Goal: Information Seeking & Learning: Learn about a topic

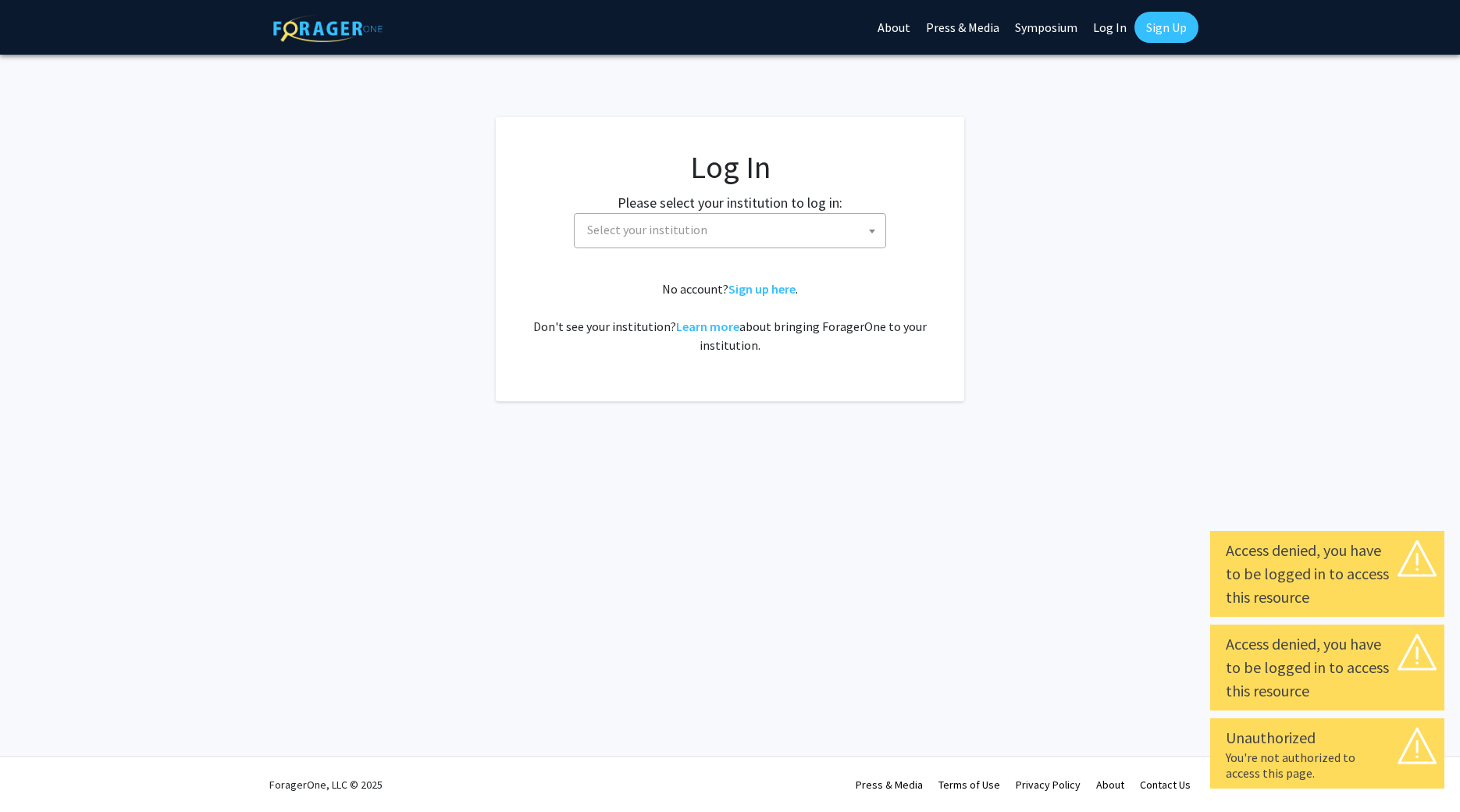
select select
click at [640, 225] on span "Select your institution" at bounding box center [646, 230] width 120 height 16
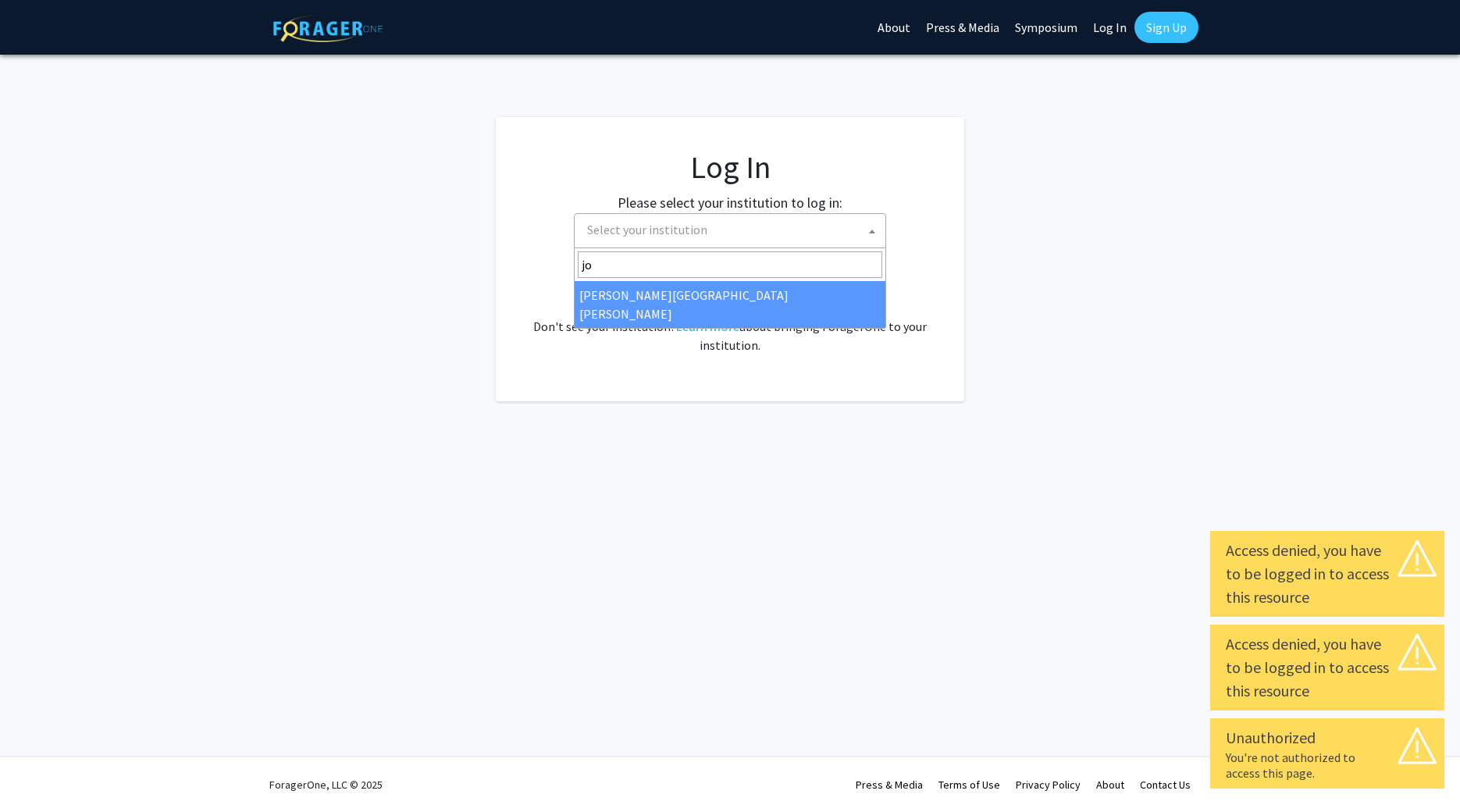
type input "jo"
select select "1"
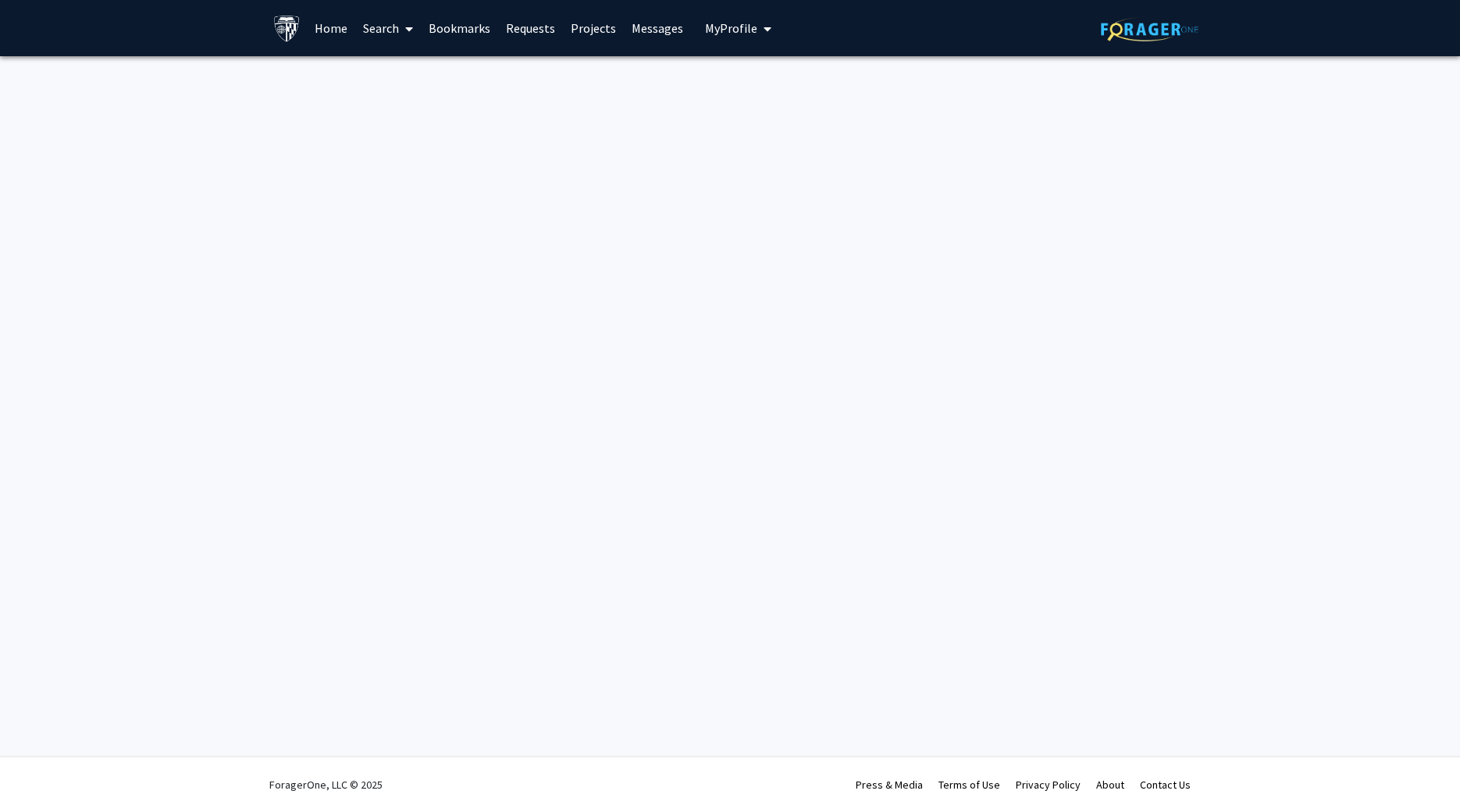
click at [333, 28] on link "Home" at bounding box center [331, 28] width 49 height 55
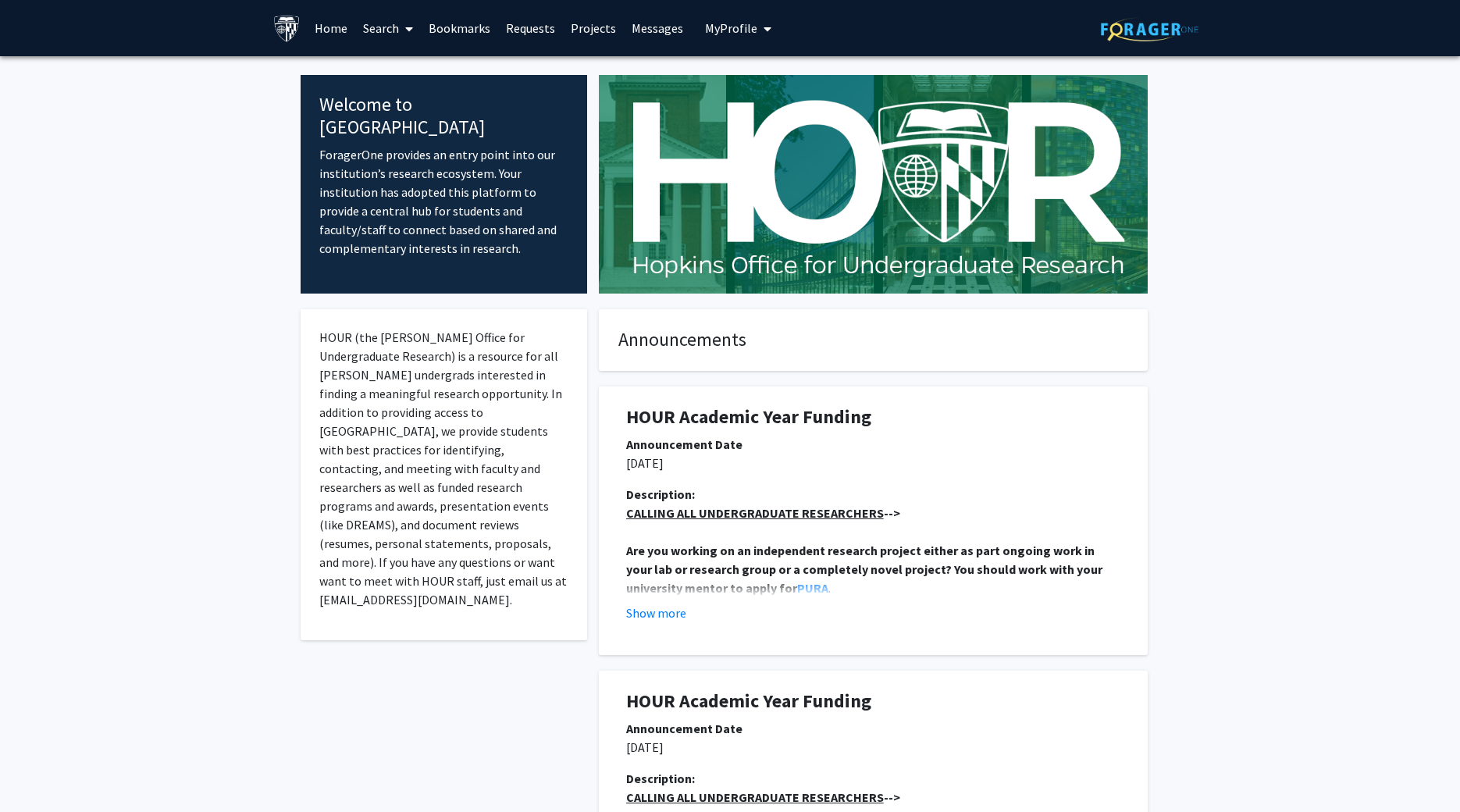
click at [391, 28] on link "Search" at bounding box center [388, 28] width 66 height 55
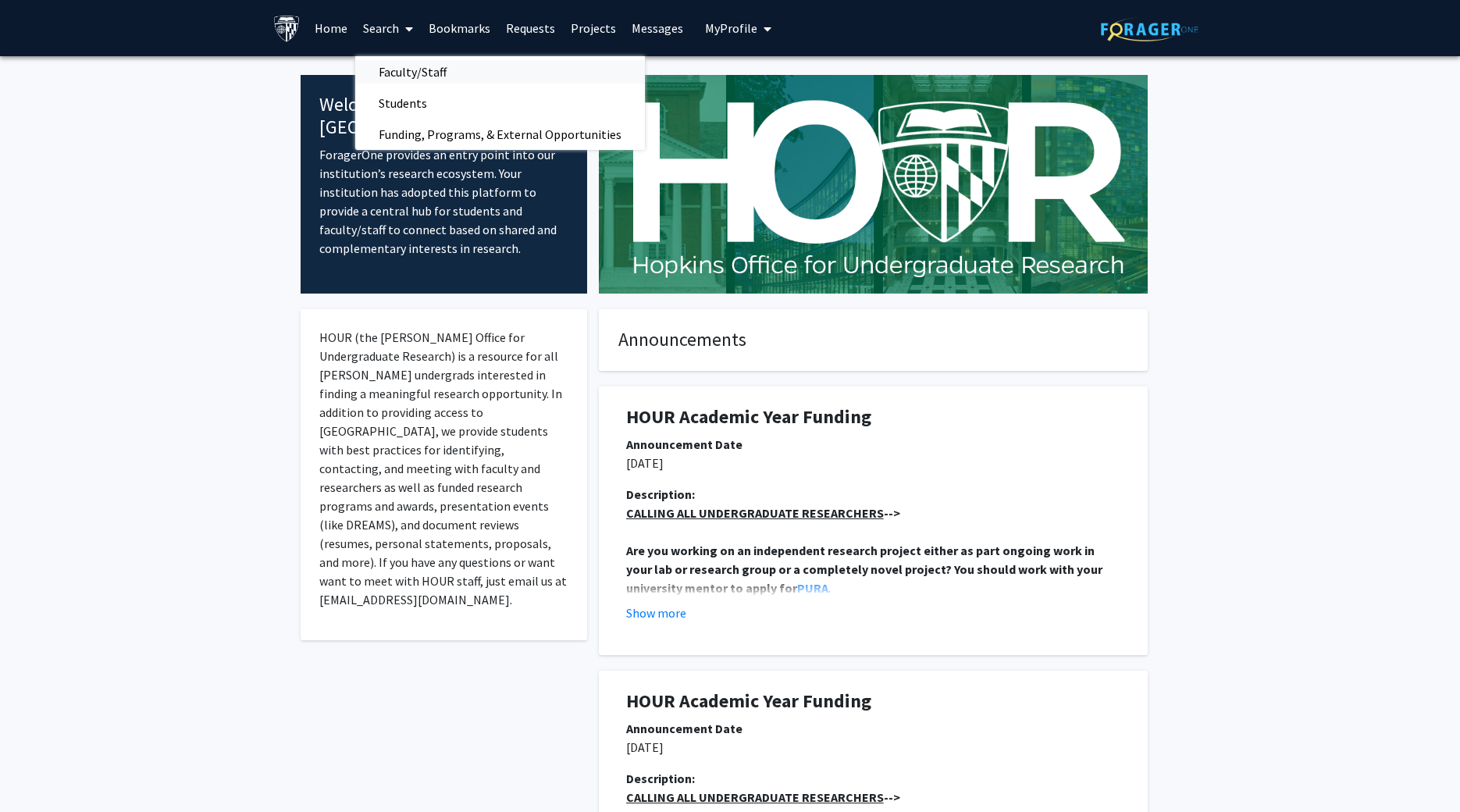
click at [438, 70] on span "Faculty/Staff" at bounding box center [412, 71] width 114 height 31
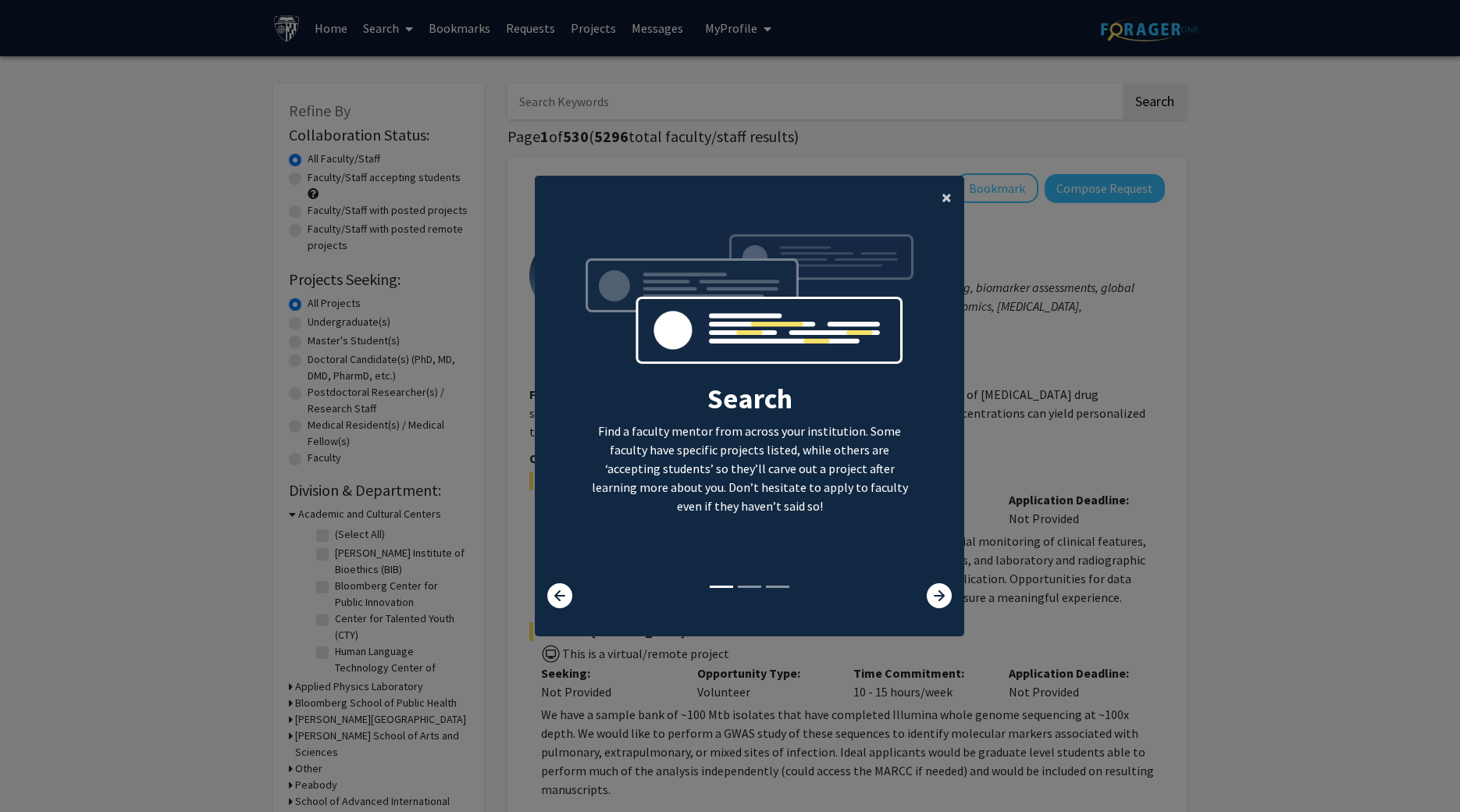
click at [955, 199] on button "×" at bounding box center [947, 197] width 36 height 43
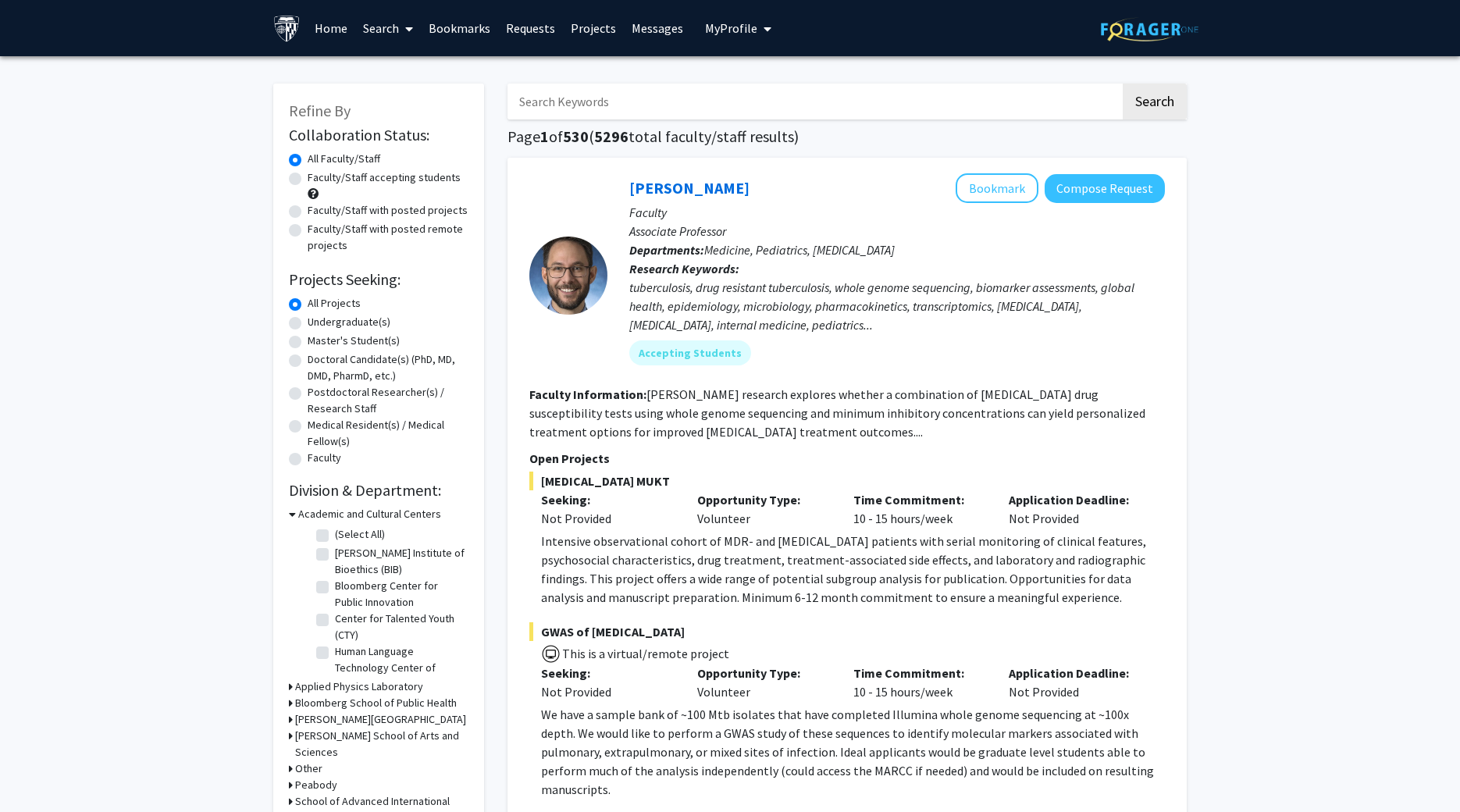
click at [308, 344] on label "Master's Student(s)" at bounding box center [354, 341] width 92 height 16
click at [308, 343] on input "Master's Student(s)" at bounding box center [312, 337] width 10 height 10
radio input "true"
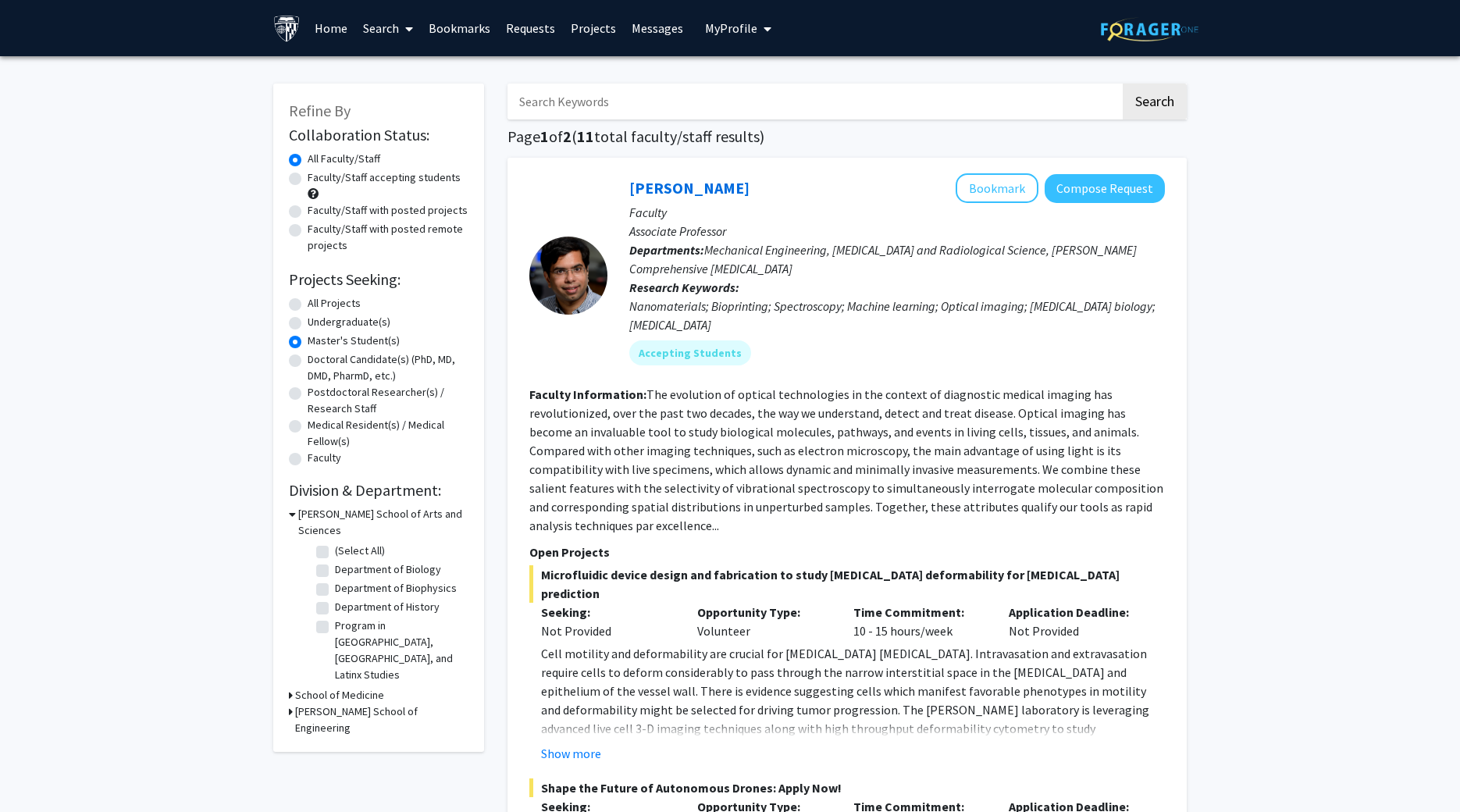
click at [308, 309] on label "All Projects" at bounding box center [335, 303] width 53 height 16
click at [308, 305] on input "All Projects" at bounding box center [312, 299] width 10 height 10
radio input "true"
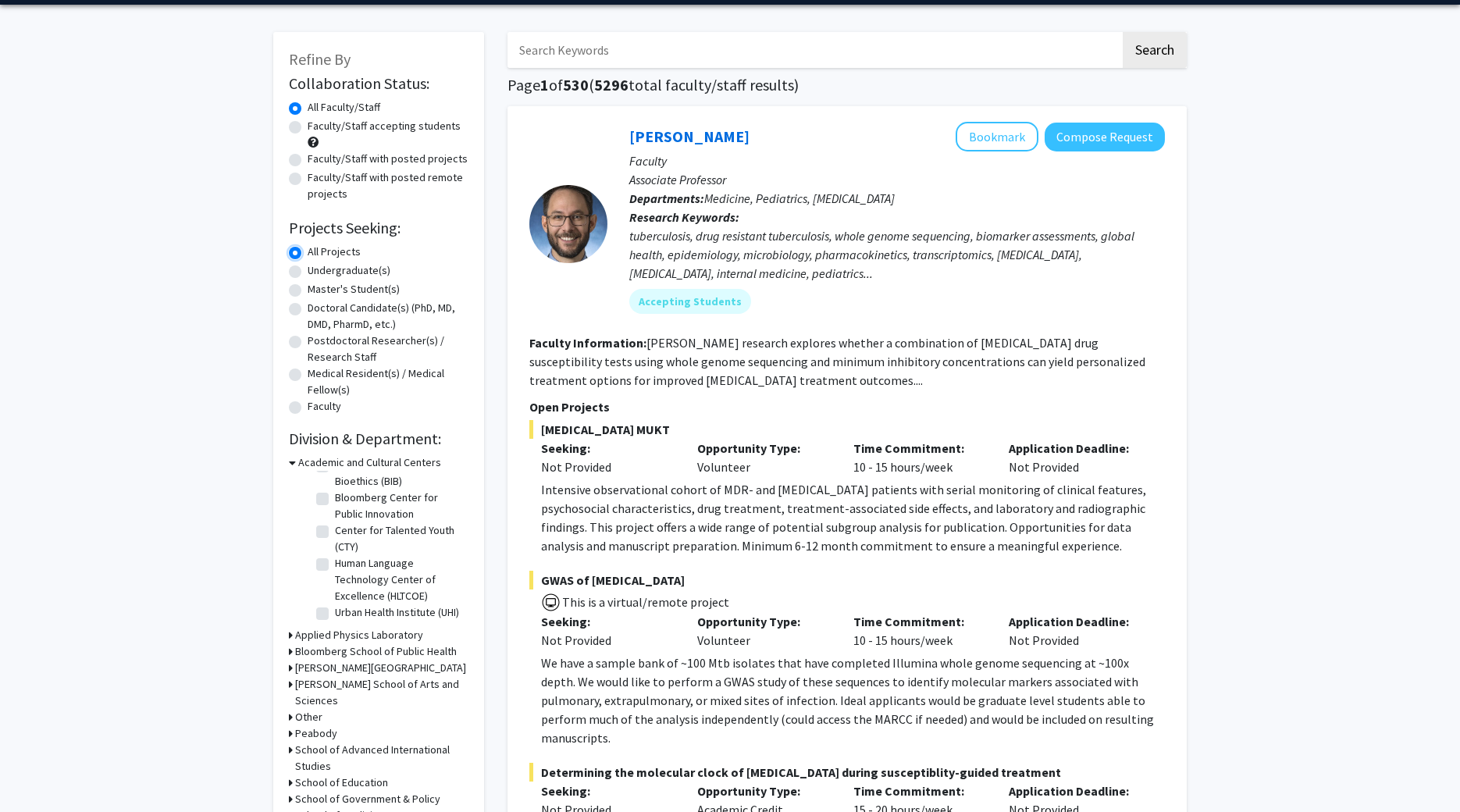
scroll to position [80, 0]
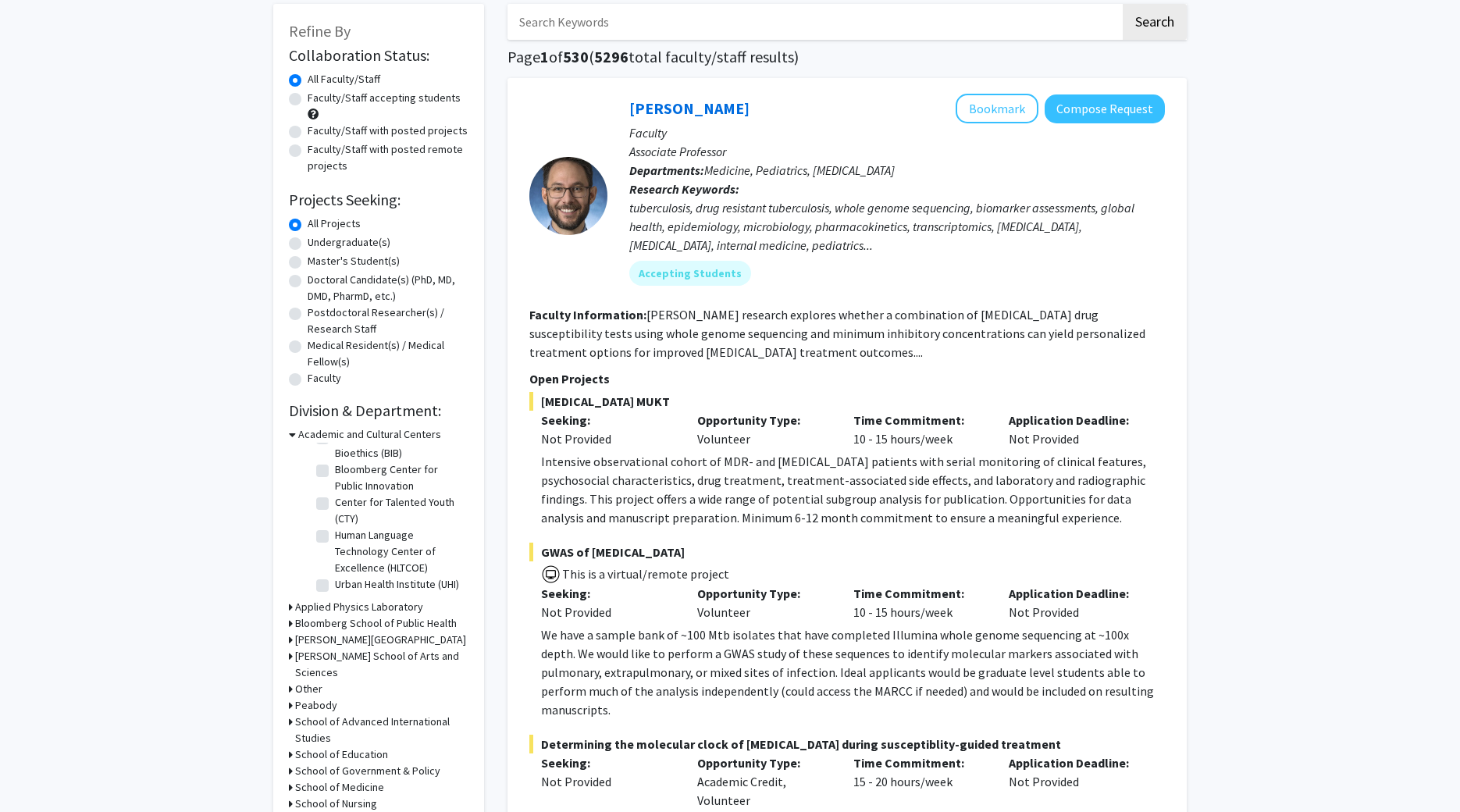
click at [341, 605] on h3 "Applied Physics Laboratory" at bounding box center [359, 607] width 128 height 16
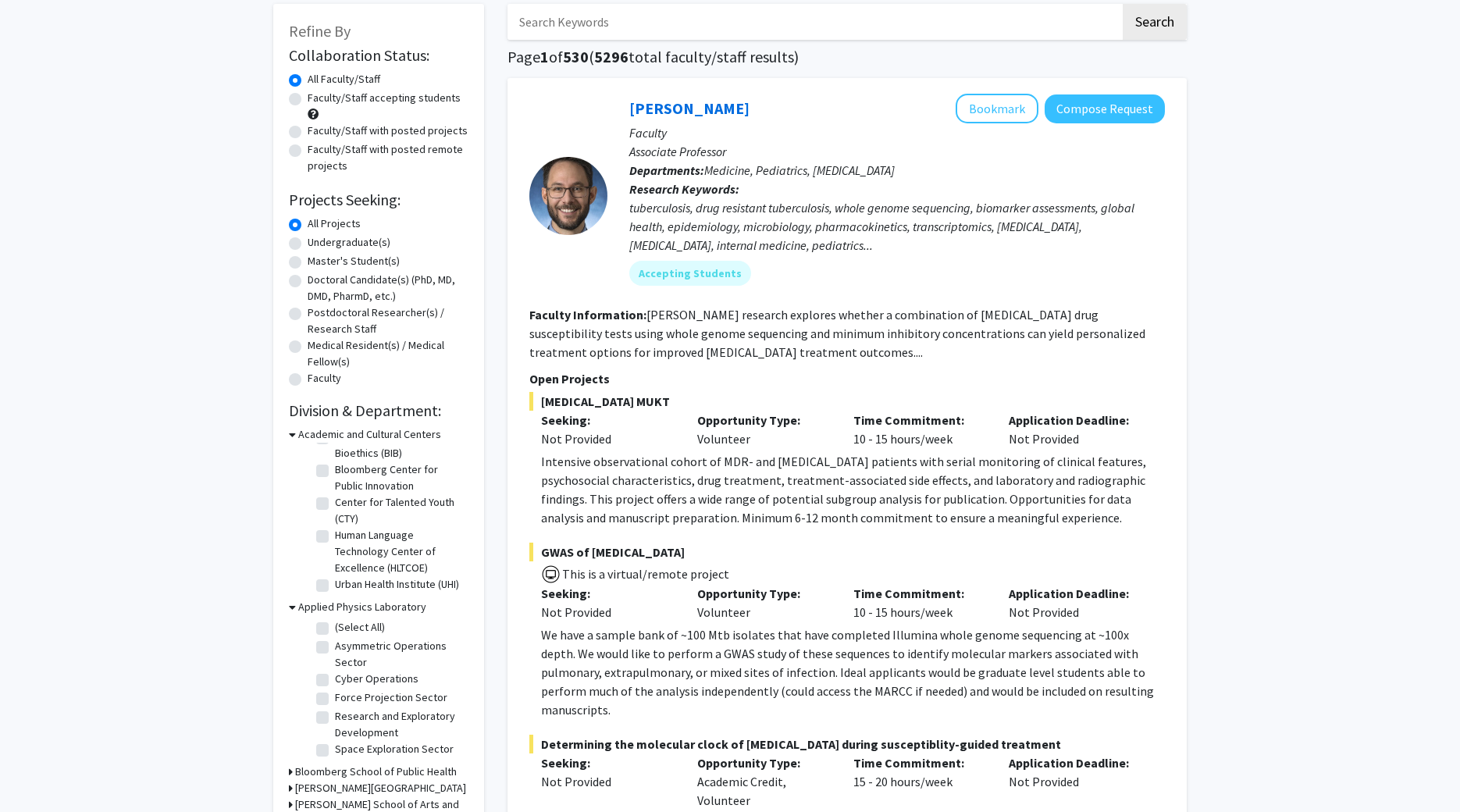
click at [335, 648] on label "Asymmetric Operations Sector" at bounding box center [399, 654] width 130 height 33
click at [335, 648] on input "Asymmetric Operations Sector" at bounding box center [339, 643] width 10 height 10
checkbox input "true"
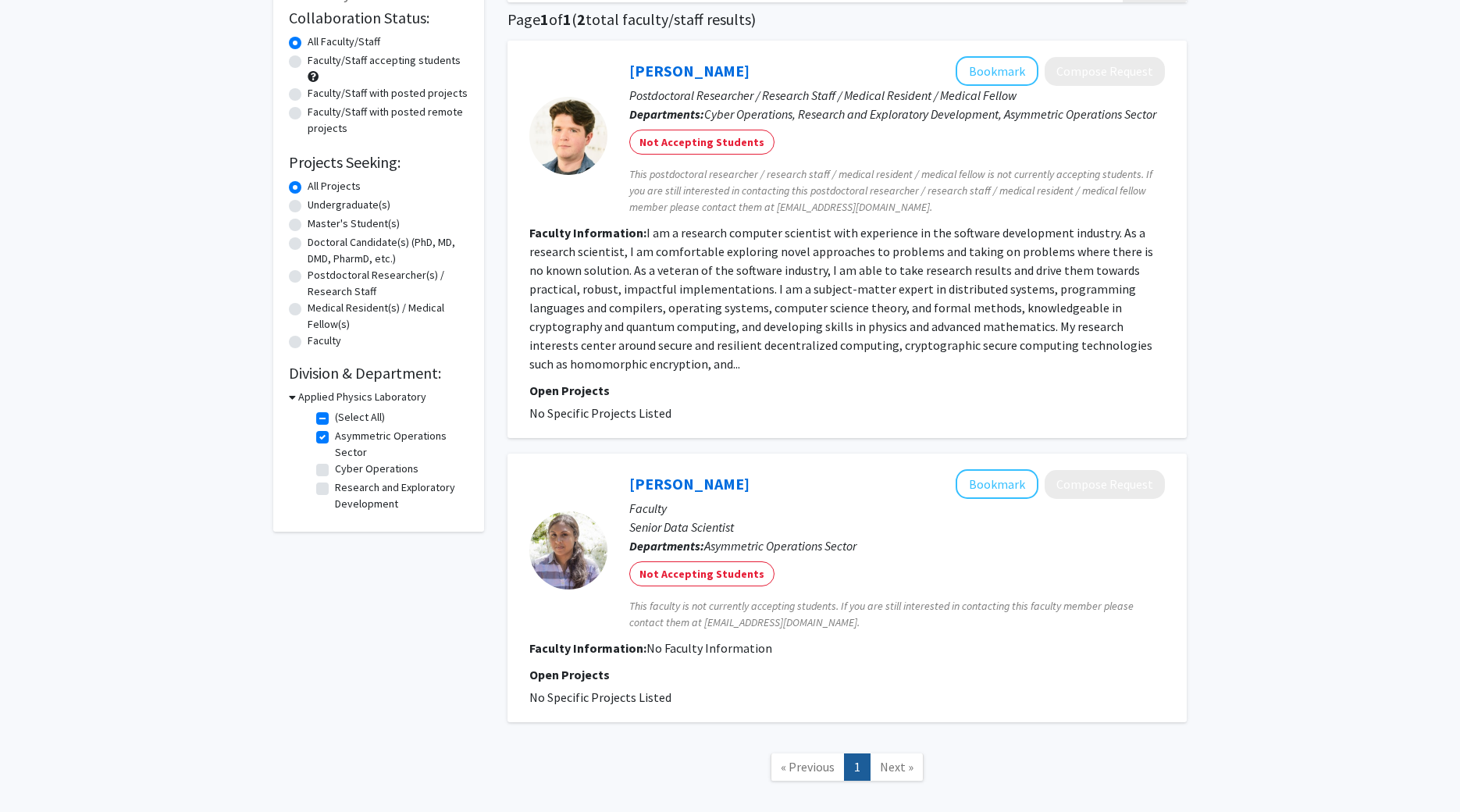
scroll to position [200, 0]
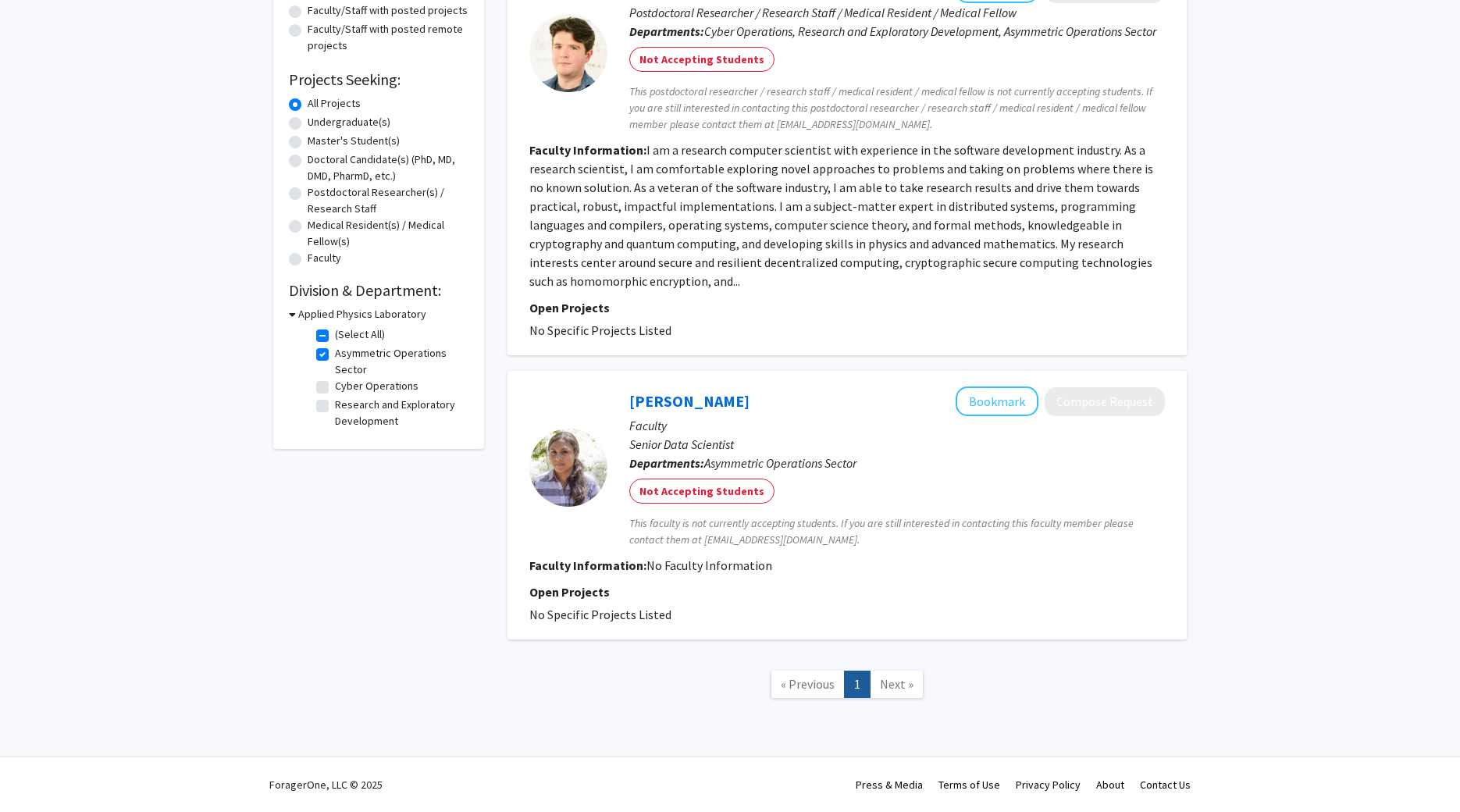
click at [335, 358] on label "Asymmetric Operations Sector" at bounding box center [399, 361] width 130 height 33
click at [335, 355] on input "Asymmetric Operations Sector" at bounding box center [339, 350] width 10 height 10
checkbox input "false"
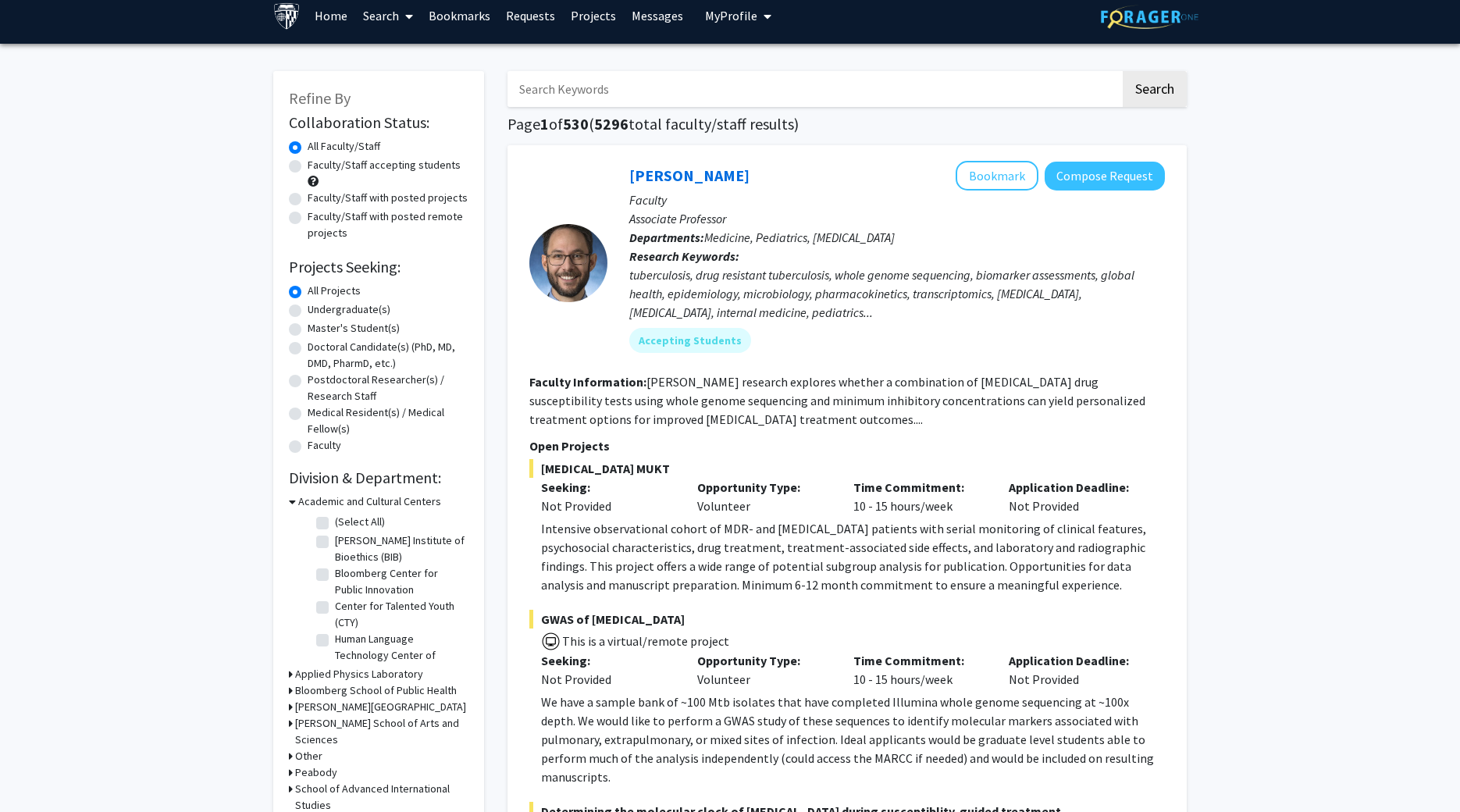
scroll to position [27, 0]
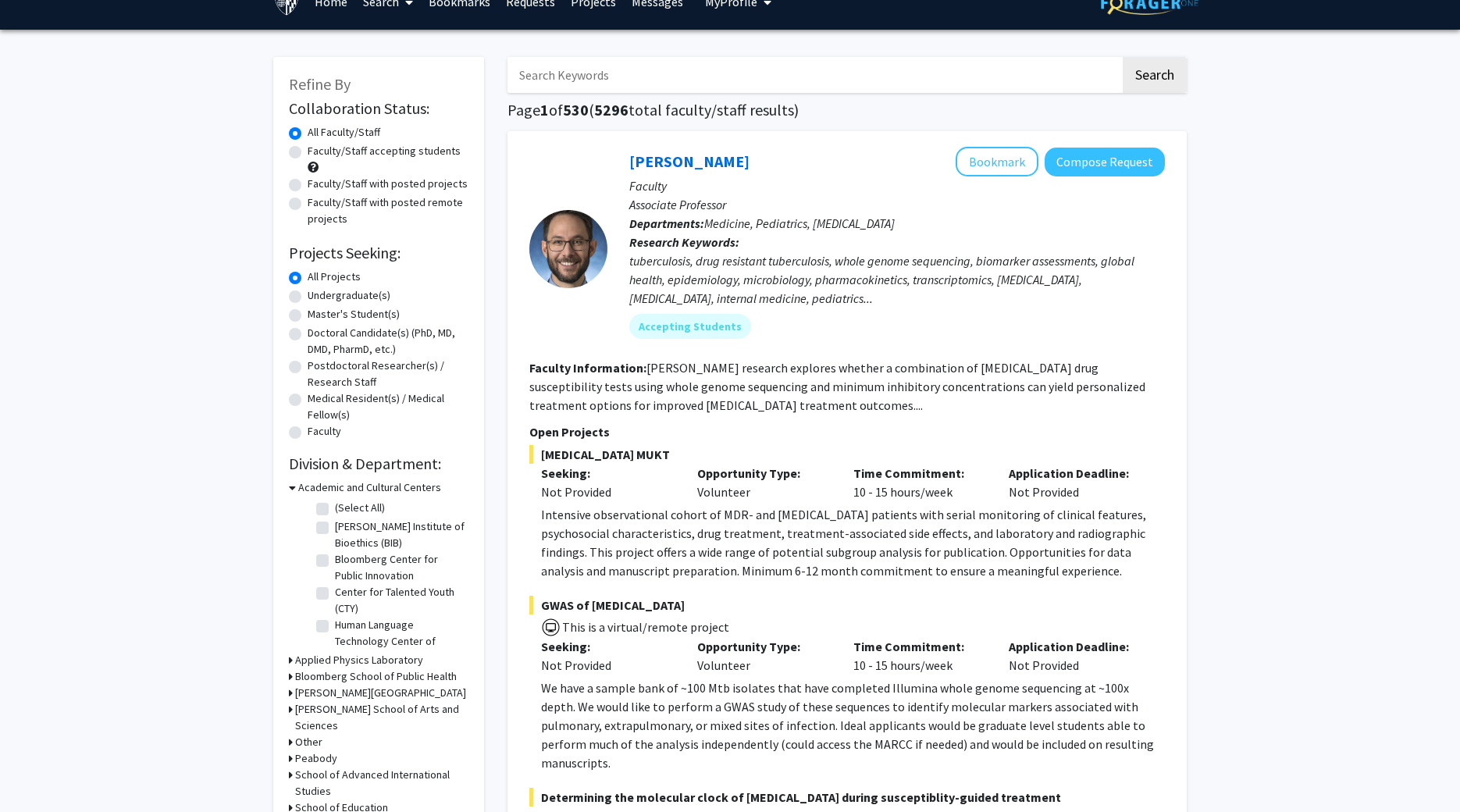
click at [313, 659] on h3 "Applied Physics Laboratory" at bounding box center [359, 659] width 128 height 16
click at [335, 683] on label "(Select All)" at bounding box center [359, 680] width 50 height 16
click at [335, 682] on input "(Select All)" at bounding box center [339, 676] width 10 height 10
checkbox input "true"
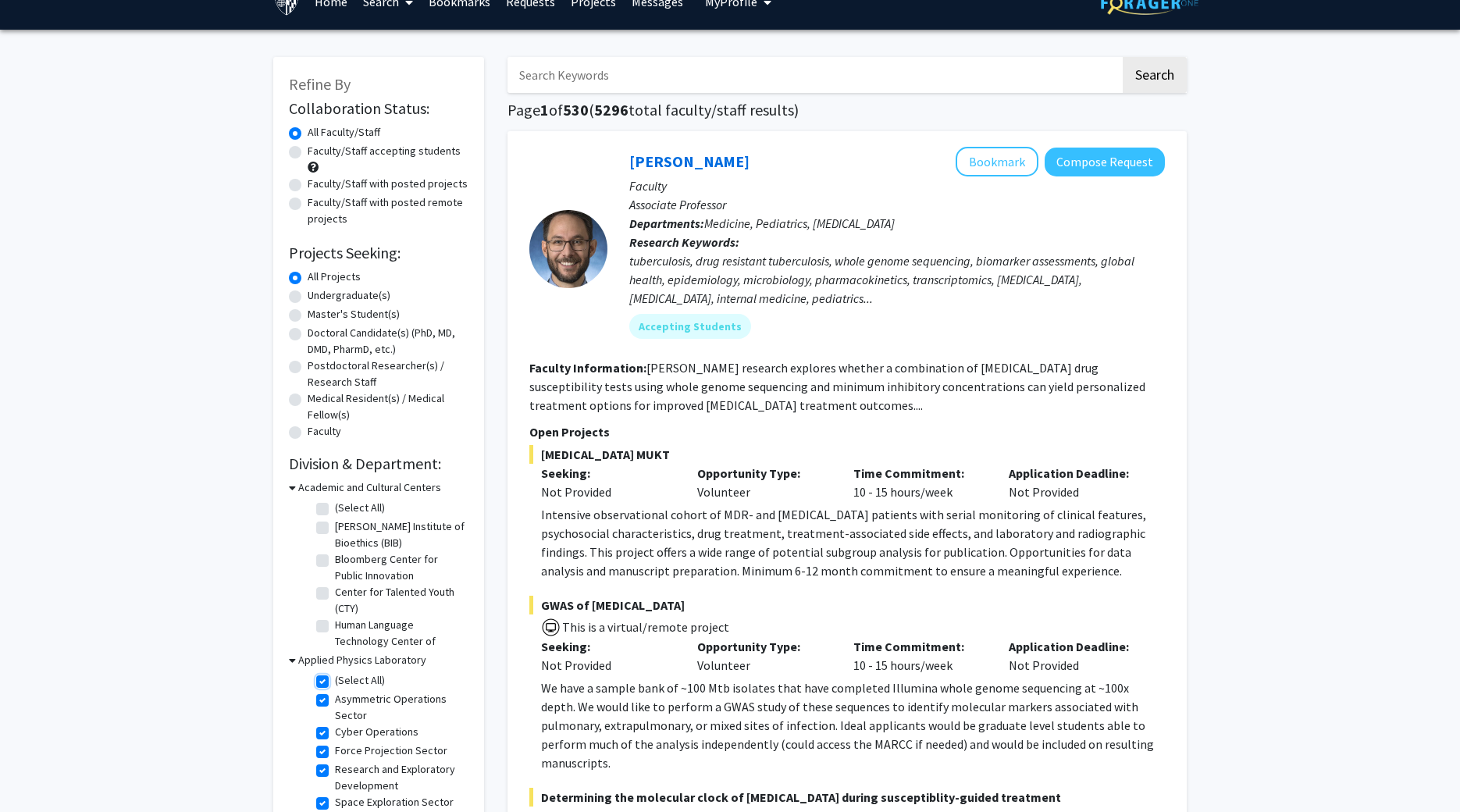
checkbox input "true"
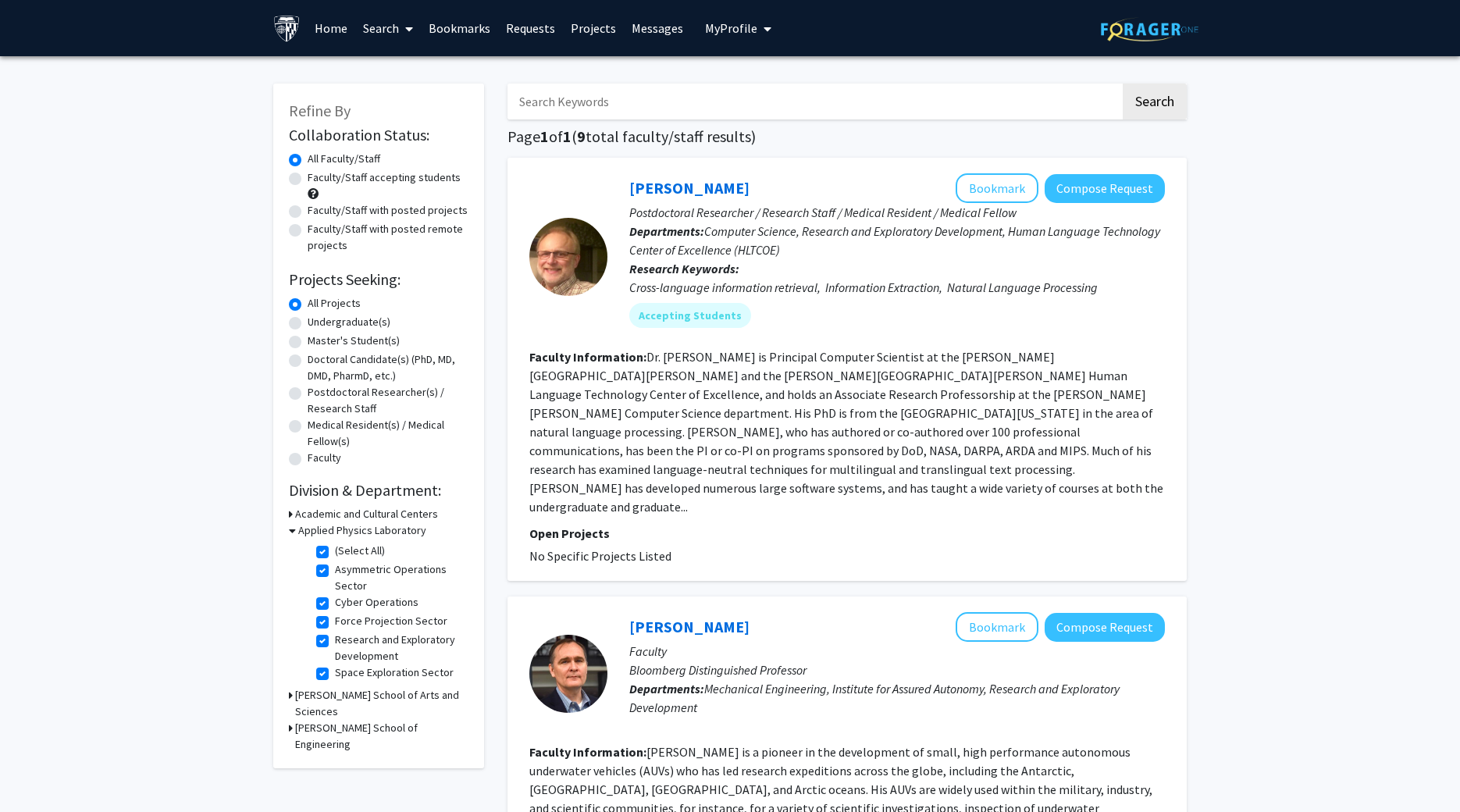
click at [298, 528] on h3 "Applied Physics Laboratory" at bounding box center [362, 530] width 128 height 16
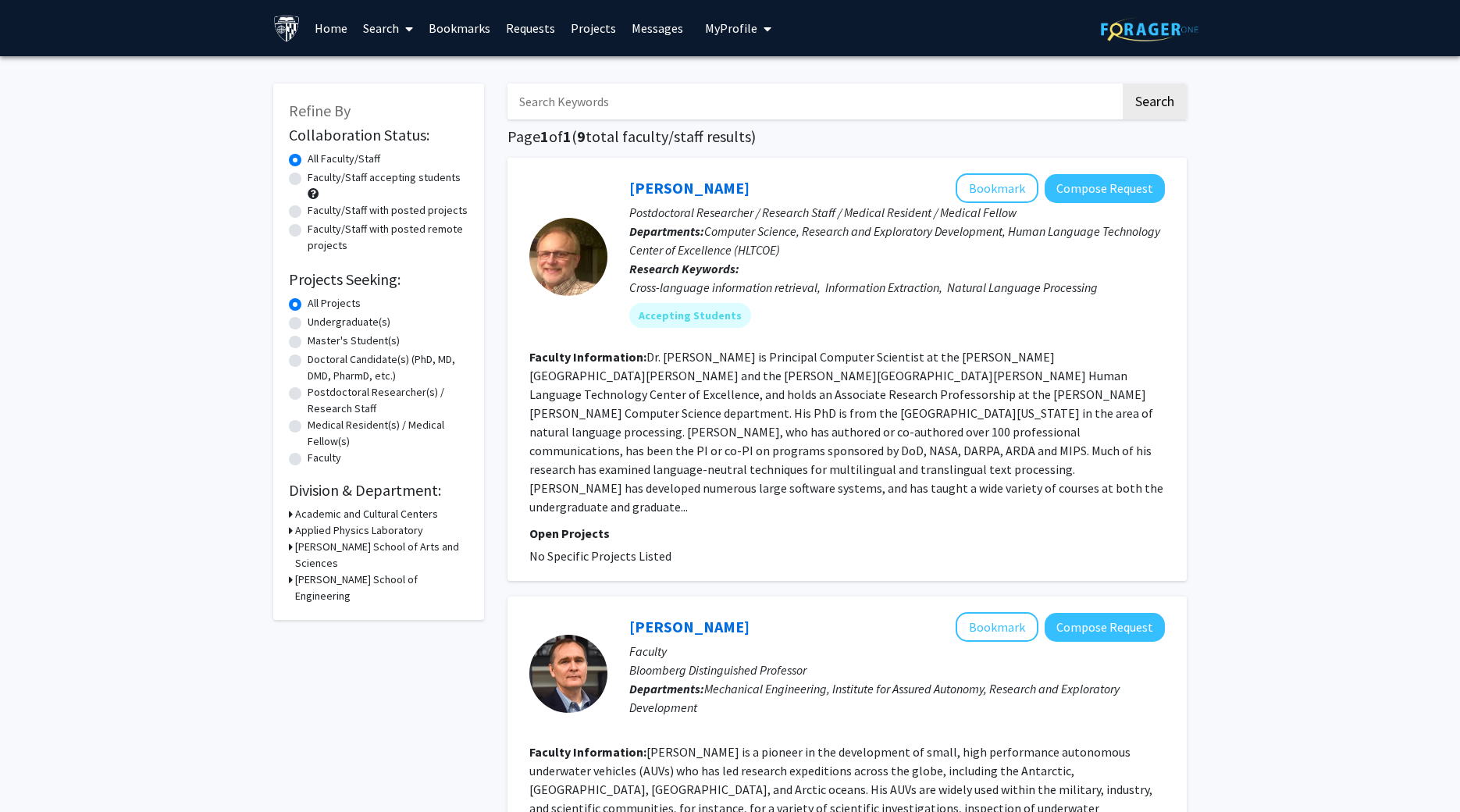
click at [291, 572] on icon at bounding box center [290, 579] width 4 height 16
click at [335, 659] on label "Computer Science" at bounding box center [378, 667] width 87 height 16
click at [335, 659] on input "Computer Science" at bounding box center [339, 664] width 10 height 10
checkbox input "true"
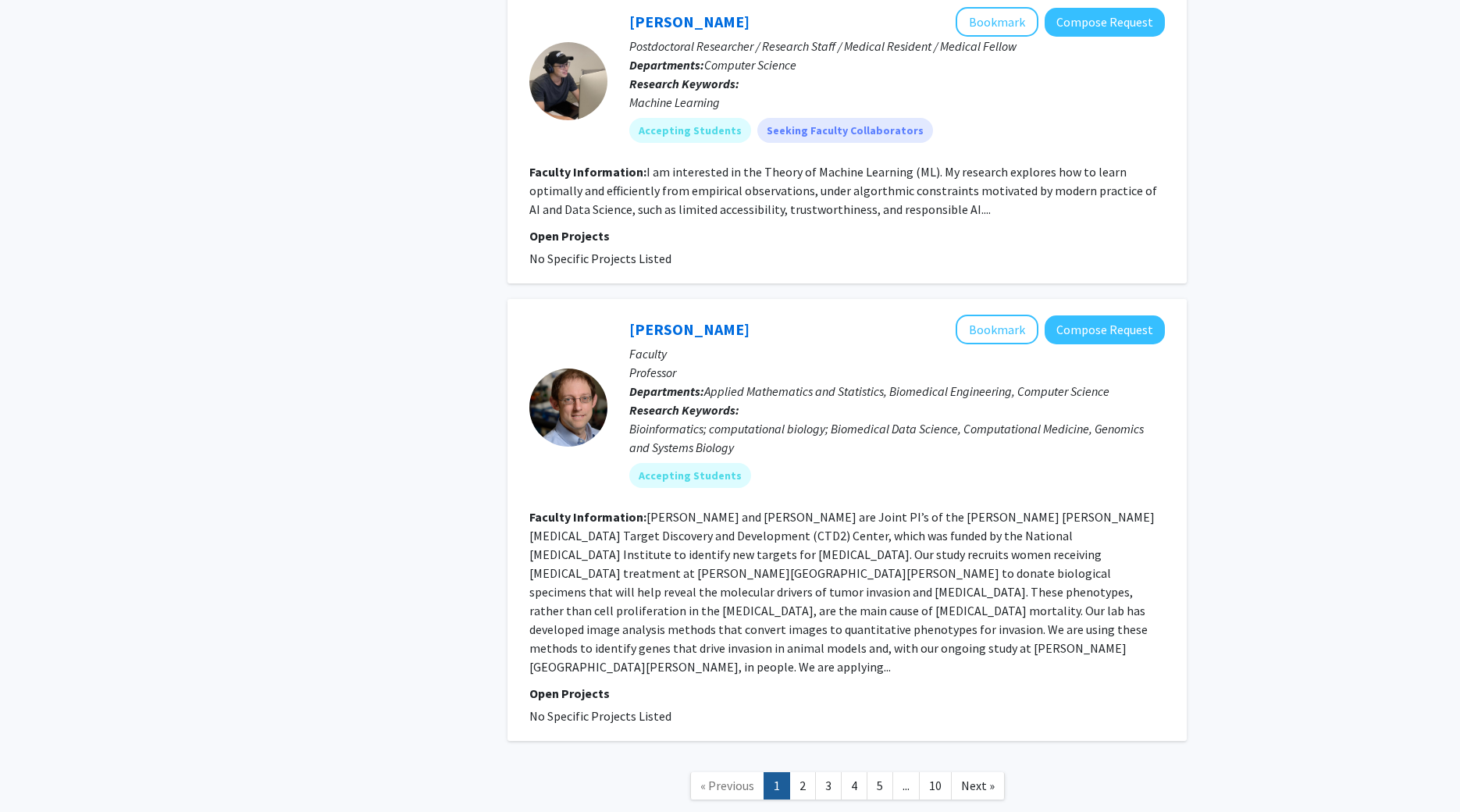
scroll to position [3597, 0]
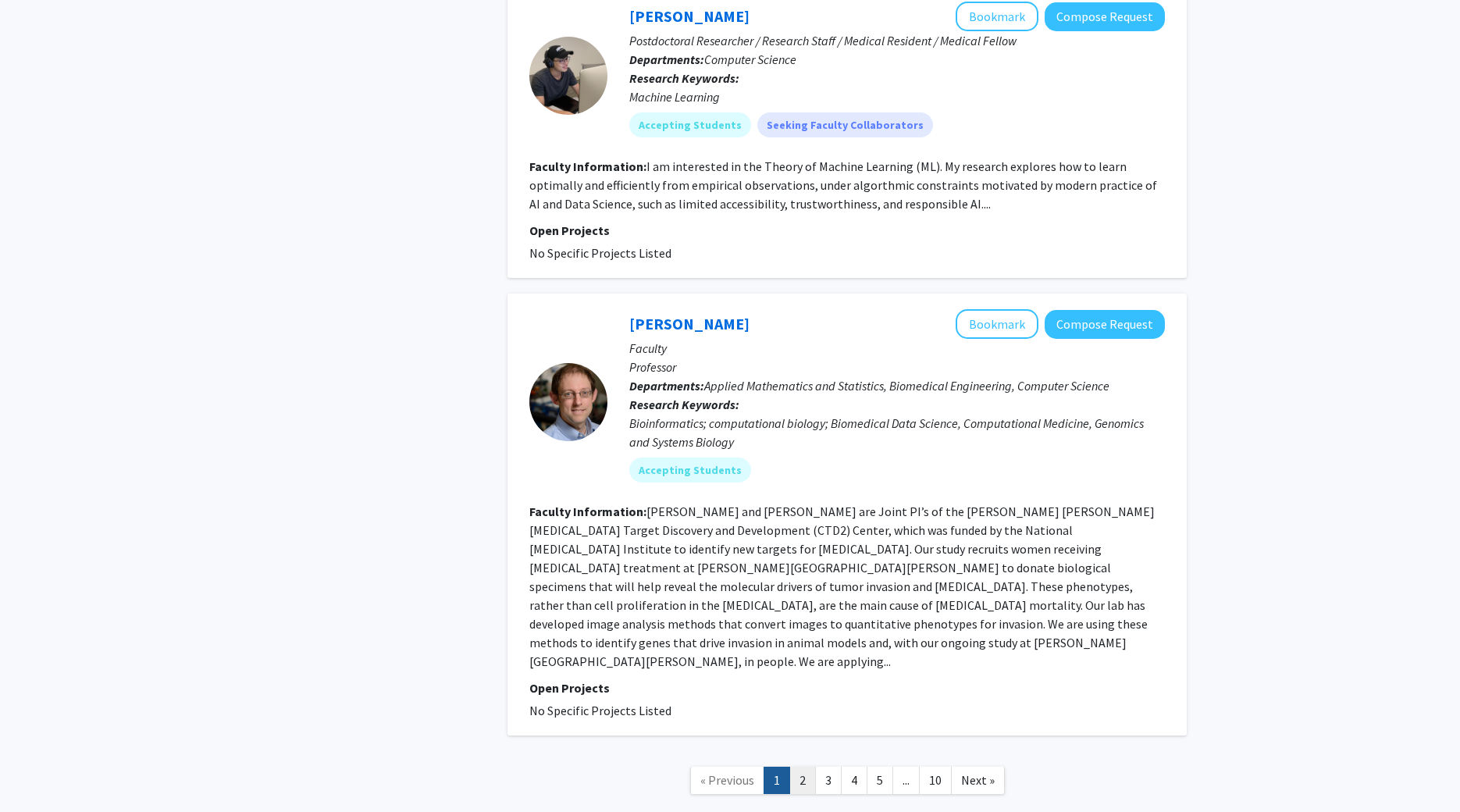
click at [800, 767] on link "2" at bounding box center [802, 780] width 27 height 28
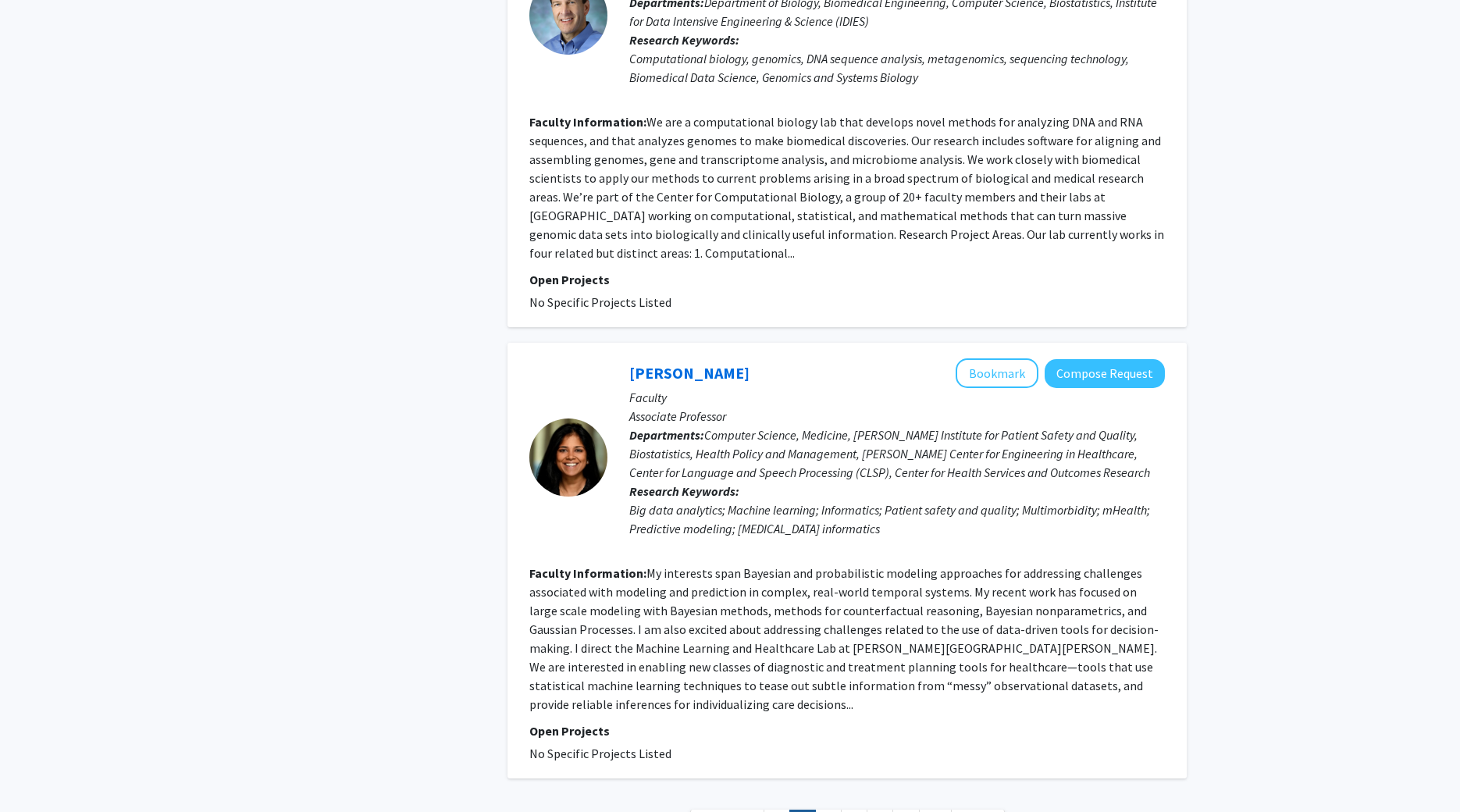
scroll to position [3240, 0]
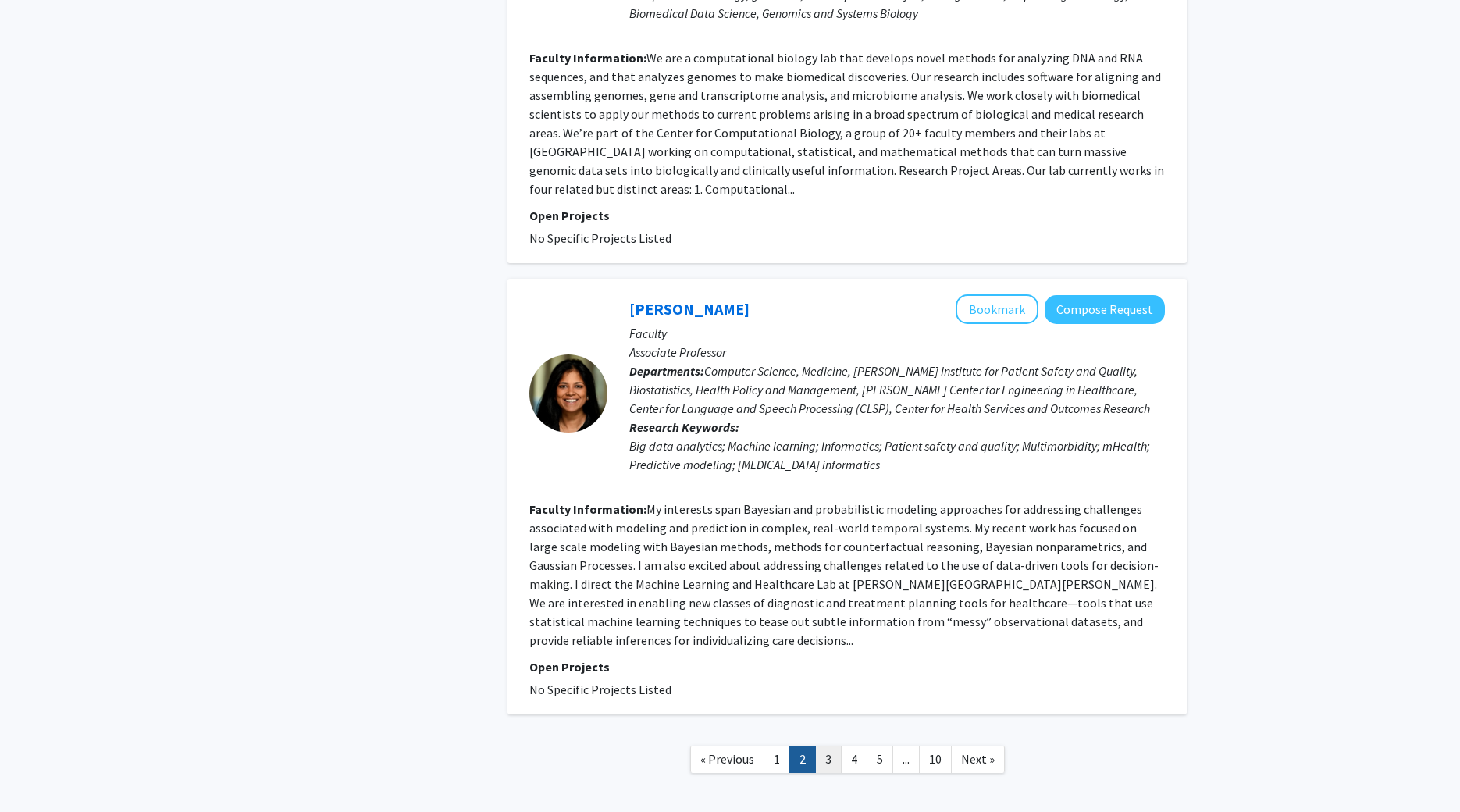
click at [829, 745] on link "3" at bounding box center [828, 759] width 27 height 28
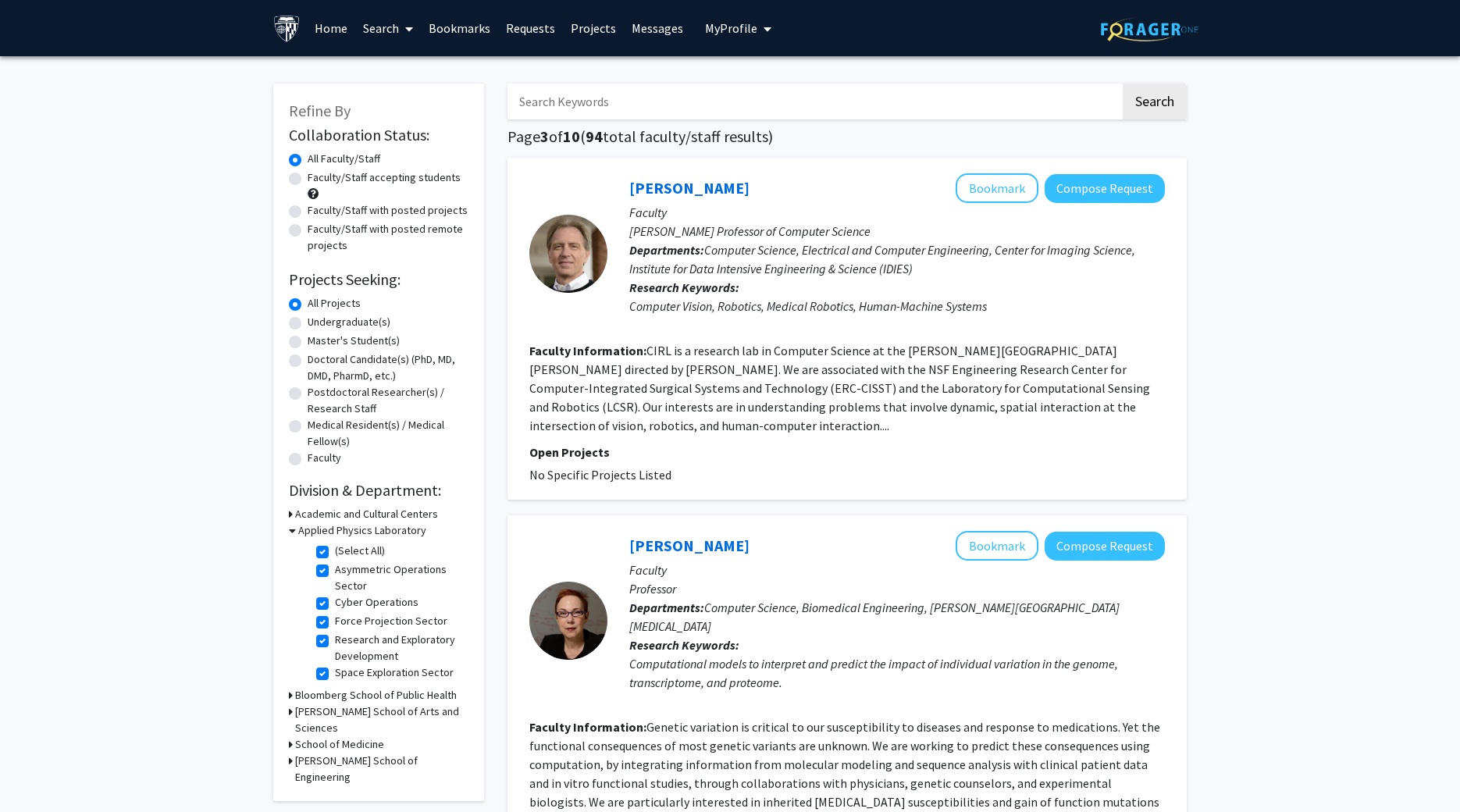
click at [296, 533] on div "Applied Physics Laboratory" at bounding box center [378, 530] width 179 height 16
click at [295, 533] on icon at bounding box center [292, 530] width 7 height 16
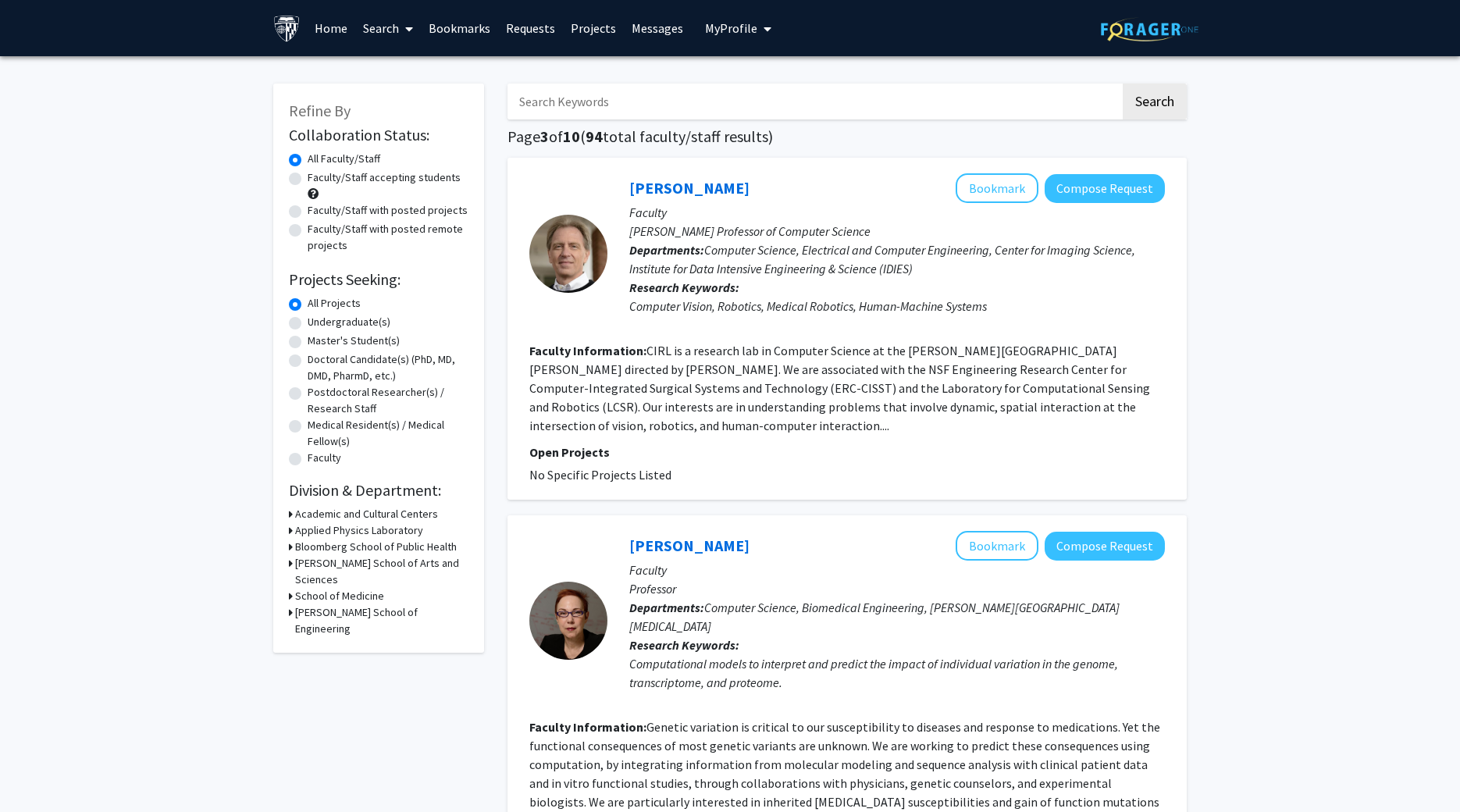
click at [288, 604] on icon at bounding box center [290, 612] width 4 height 16
click at [335, 632] on label "Electrical and Computer Engineering" at bounding box center [399, 648] width 130 height 33
click at [335, 632] on input "Electrical and Computer Engineering" at bounding box center [339, 636] width 10 height 10
checkbox input "true"
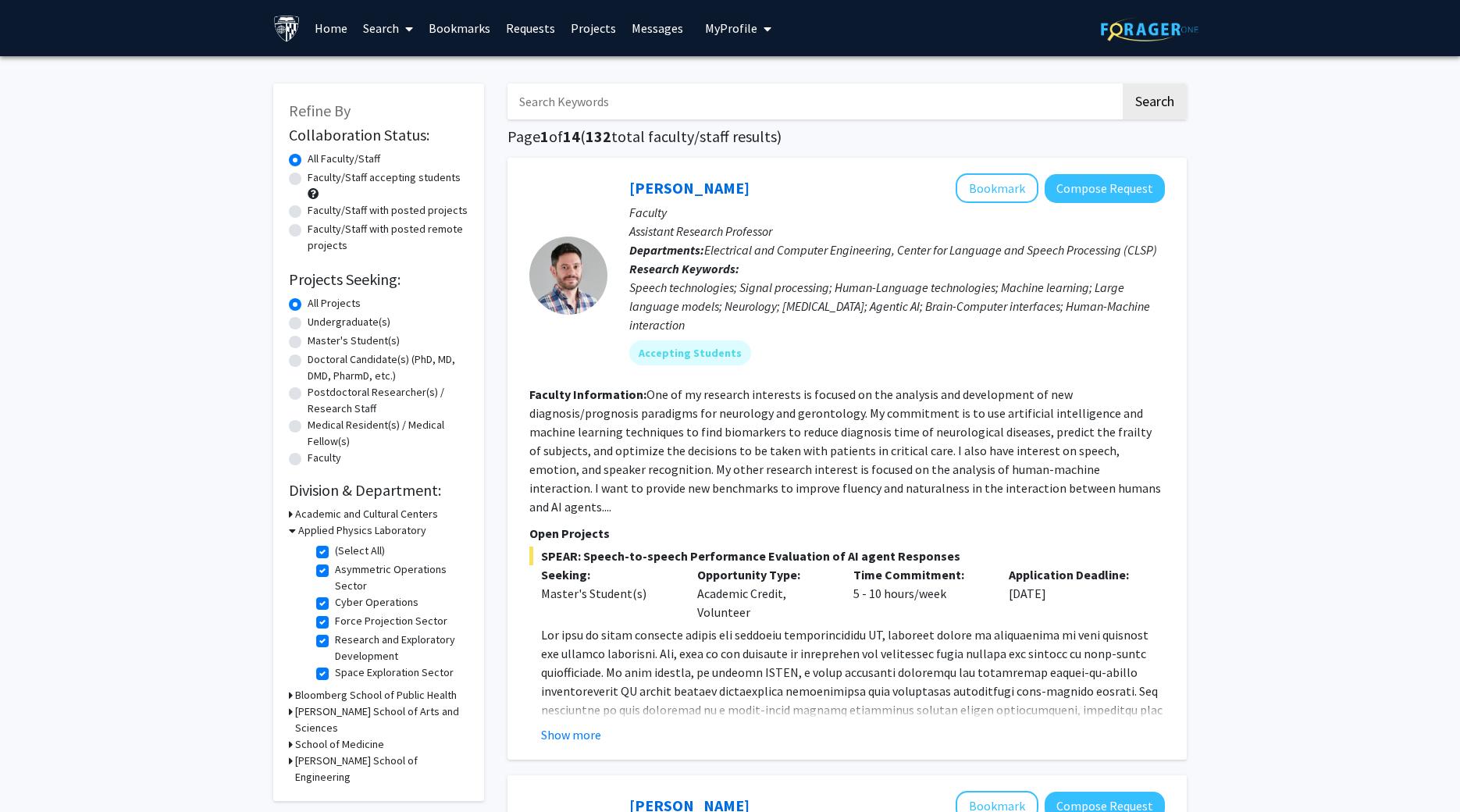
click at [295, 753] on div "[PERSON_NAME] School of Engineering" at bounding box center [378, 769] width 179 height 33
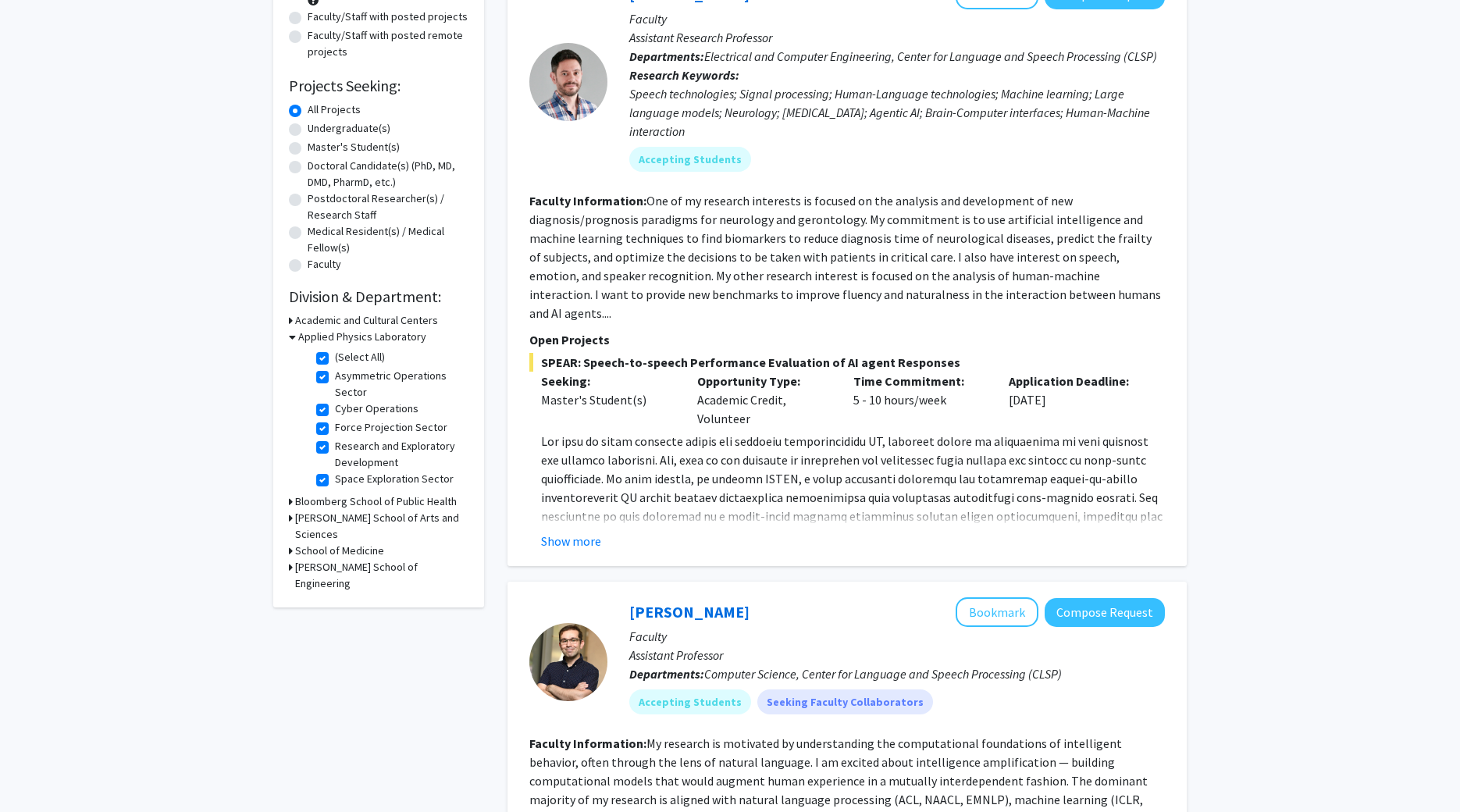
scroll to position [226, 0]
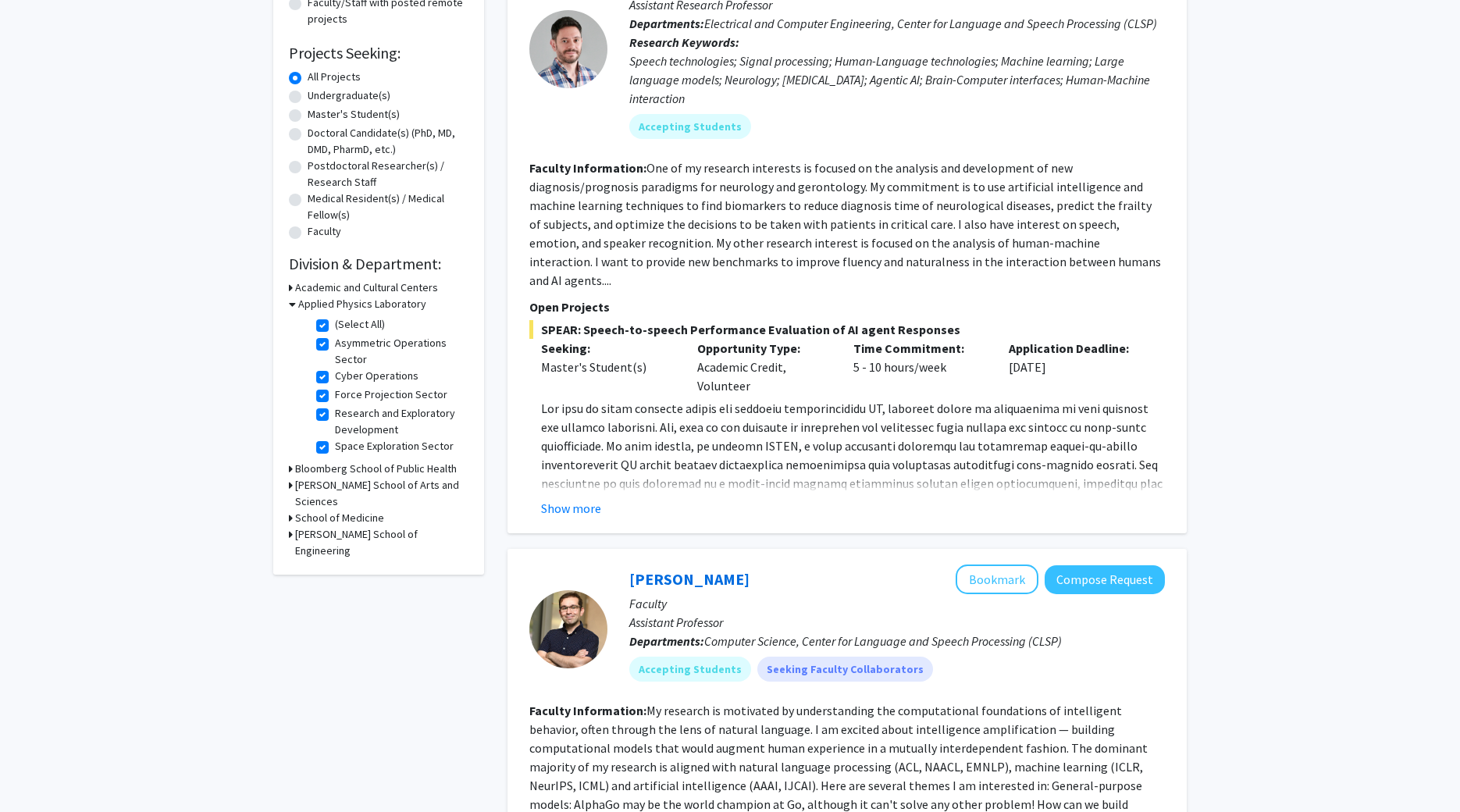
click at [288, 526] on icon at bounding box center [290, 534] width 4 height 16
click at [335, 602] on label "Information Security Institute" at bounding box center [399, 618] width 130 height 33
click at [335, 602] on input "Information Security Institute" at bounding box center [339, 606] width 10 height 10
checkbox input "true"
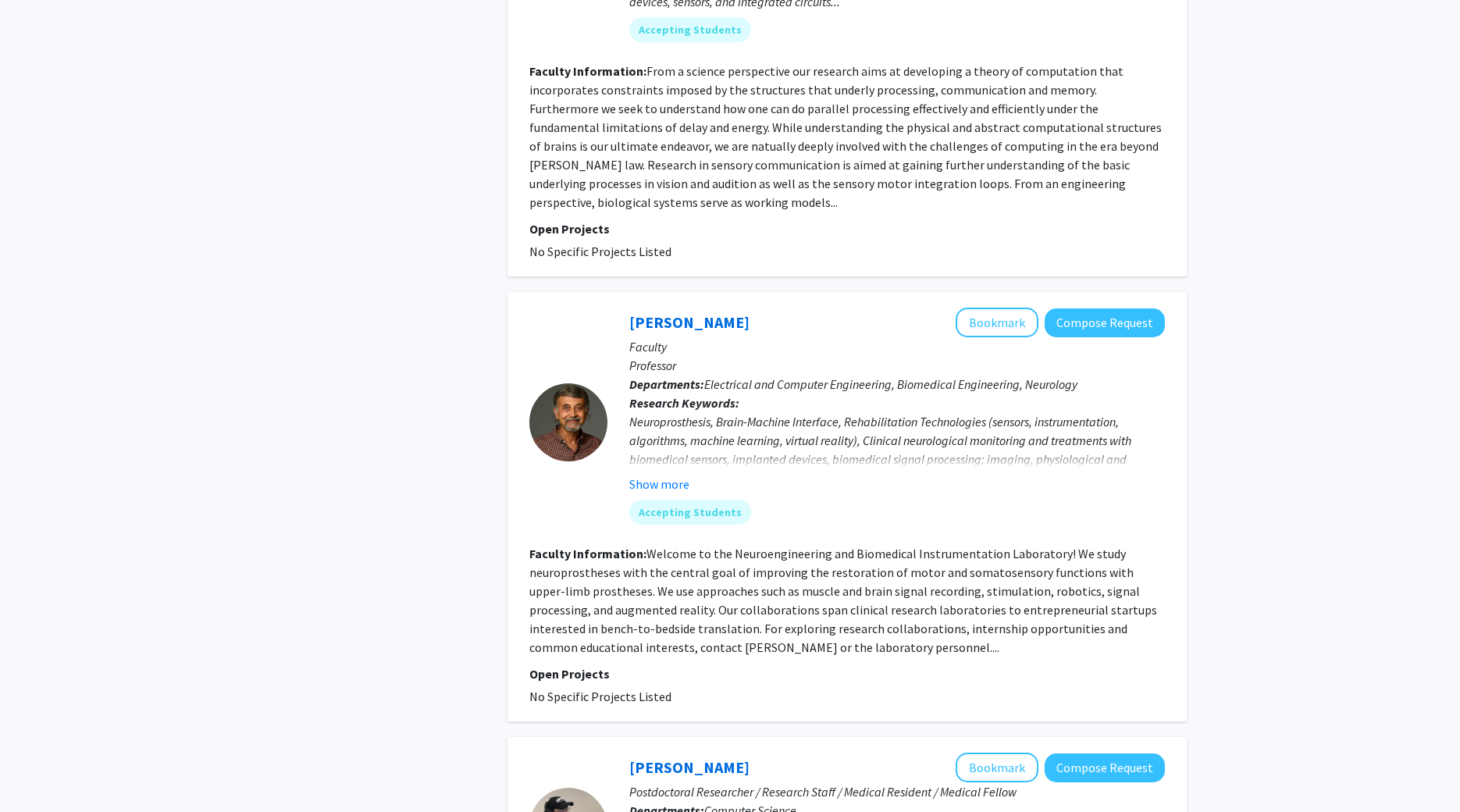
scroll to position [1599, 0]
